Goal: Information Seeking & Learning: Learn about a topic

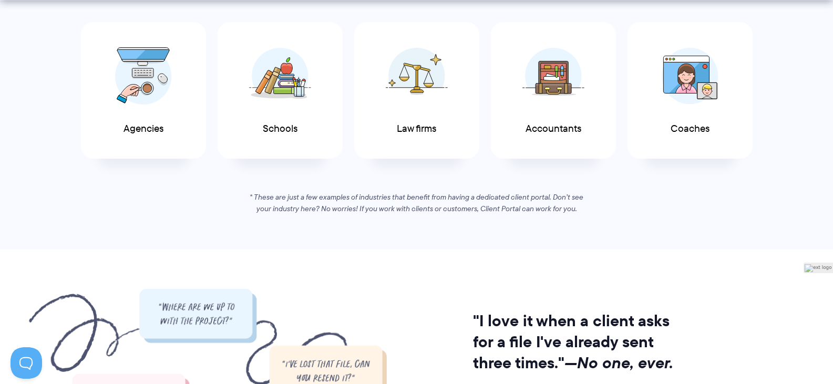
scroll to position [35, 0]
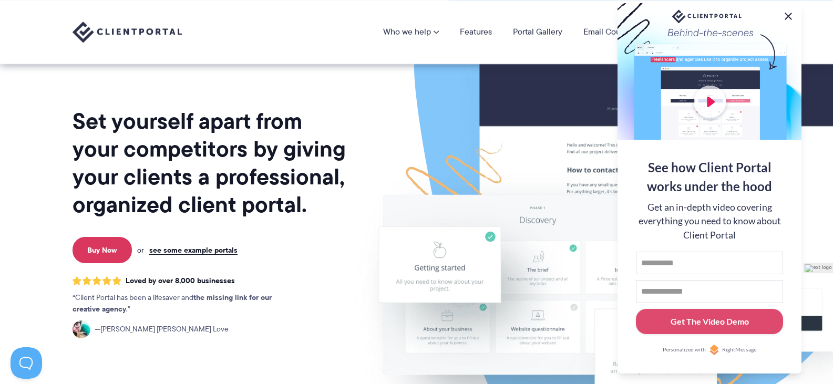
click at [787, 14] on button at bounding box center [788, 16] width 13 height 13
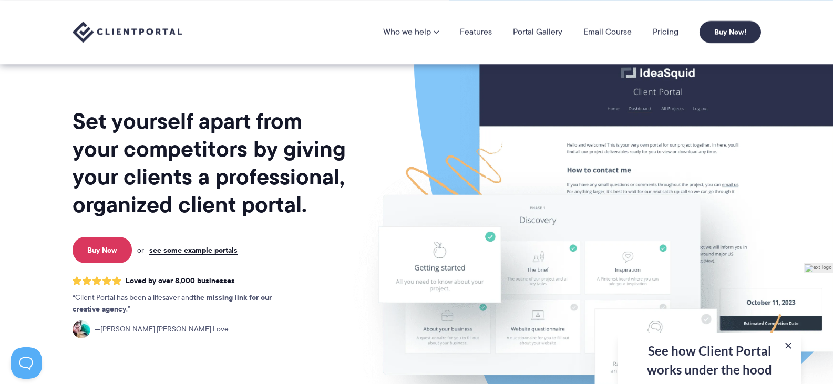
scroll to position [0, 0]
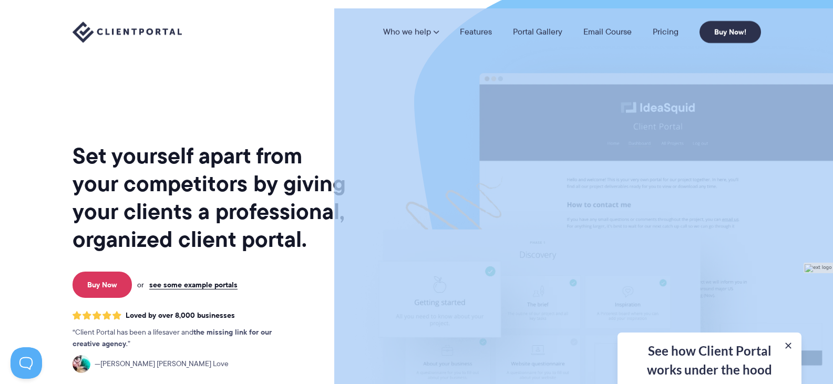
drag, startPoint x: 833, startPoint y: 28, endPoint x: 833, endPoint y: 36, distance: 8.4
click at [833, 36] on html "Who we help Who we help View pricing Agencies See how Client Portal can help gi…" at bounding box center [416, 192] width 833 height 384
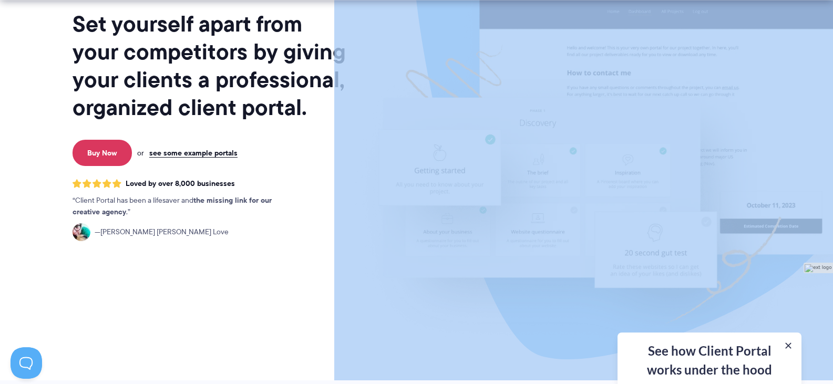
scroll to position [167, 0]
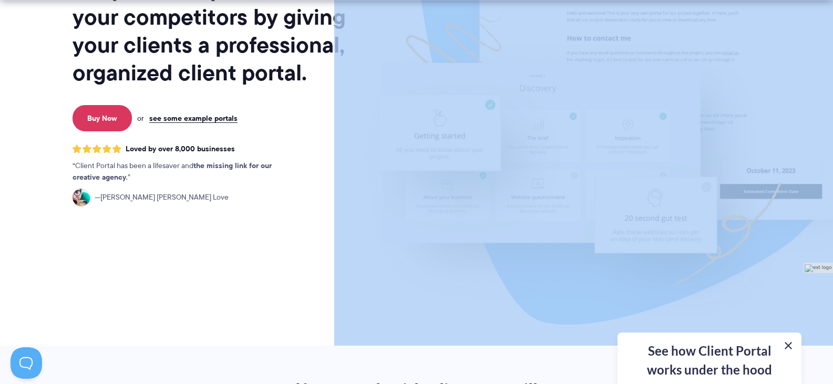
click at [789, 345] on button at bounding box center [788, 346] width 13 height 13
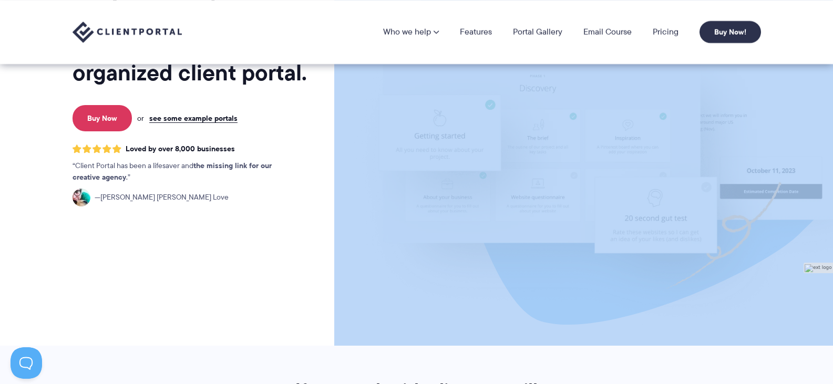
scroll to position [0, 0]
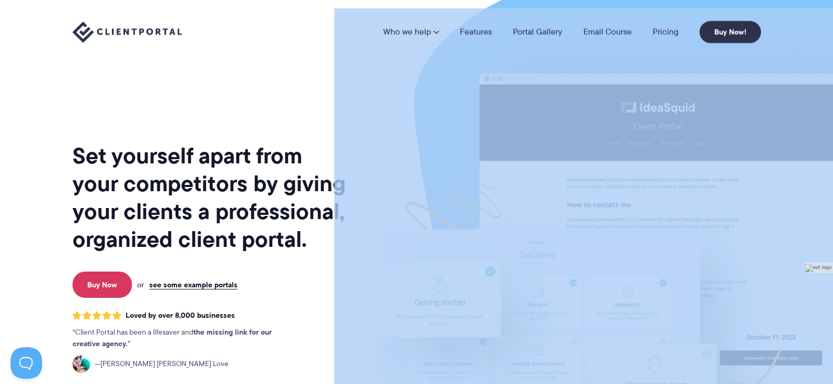
click at [88, 26] on img at bounding box center [127, 33] width 109 height 22
